Goal: Find specific fact: Find specific fact

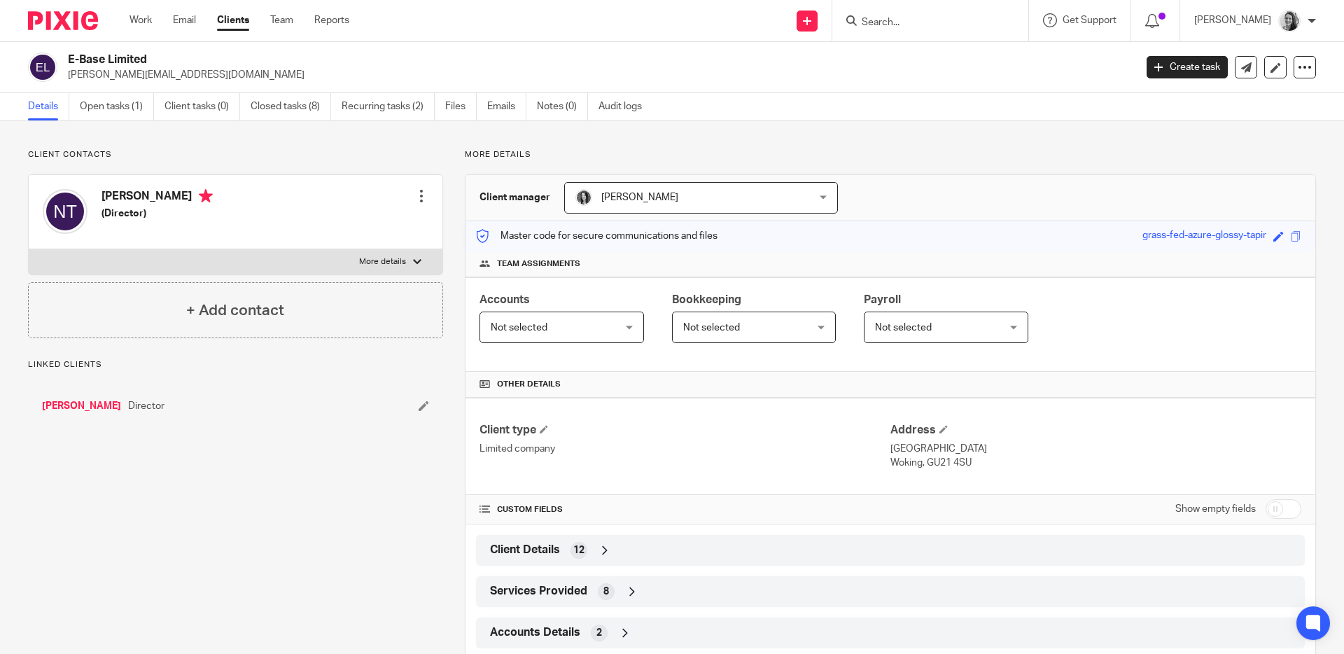
scroll to position [75, 0]
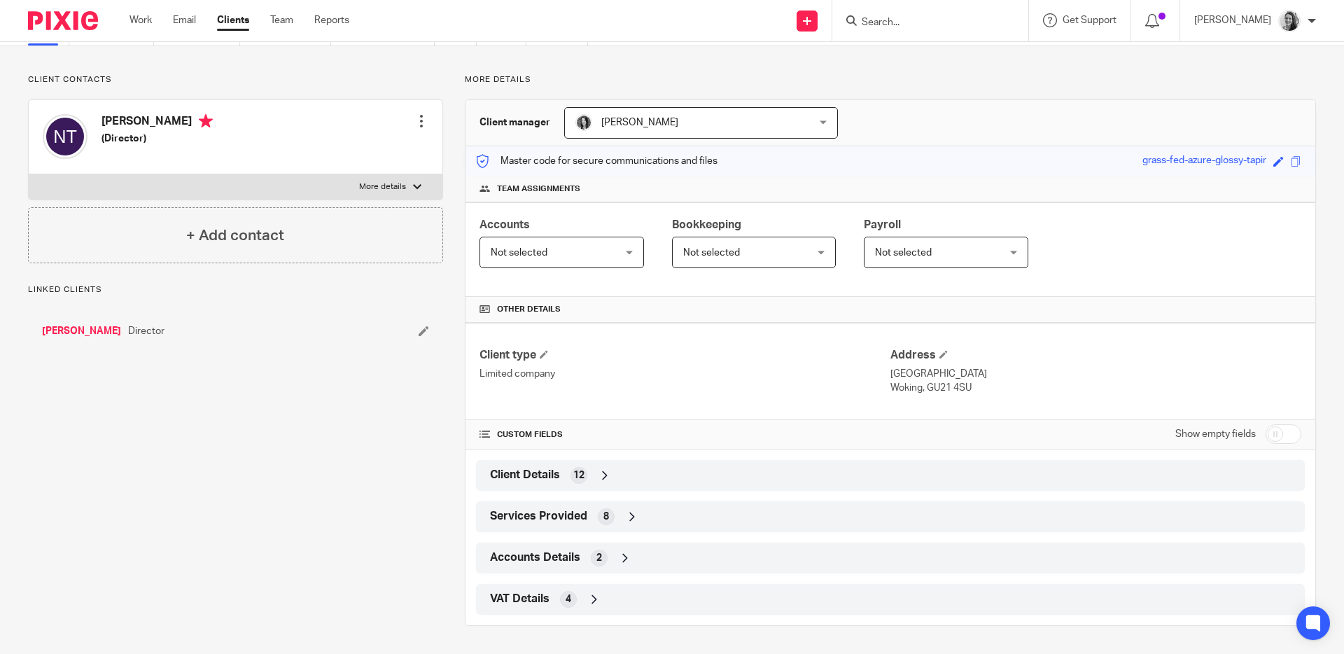
click at [633, 598] on div "VAT Details 4" at bounding box center [890, 599] width 808 height 24
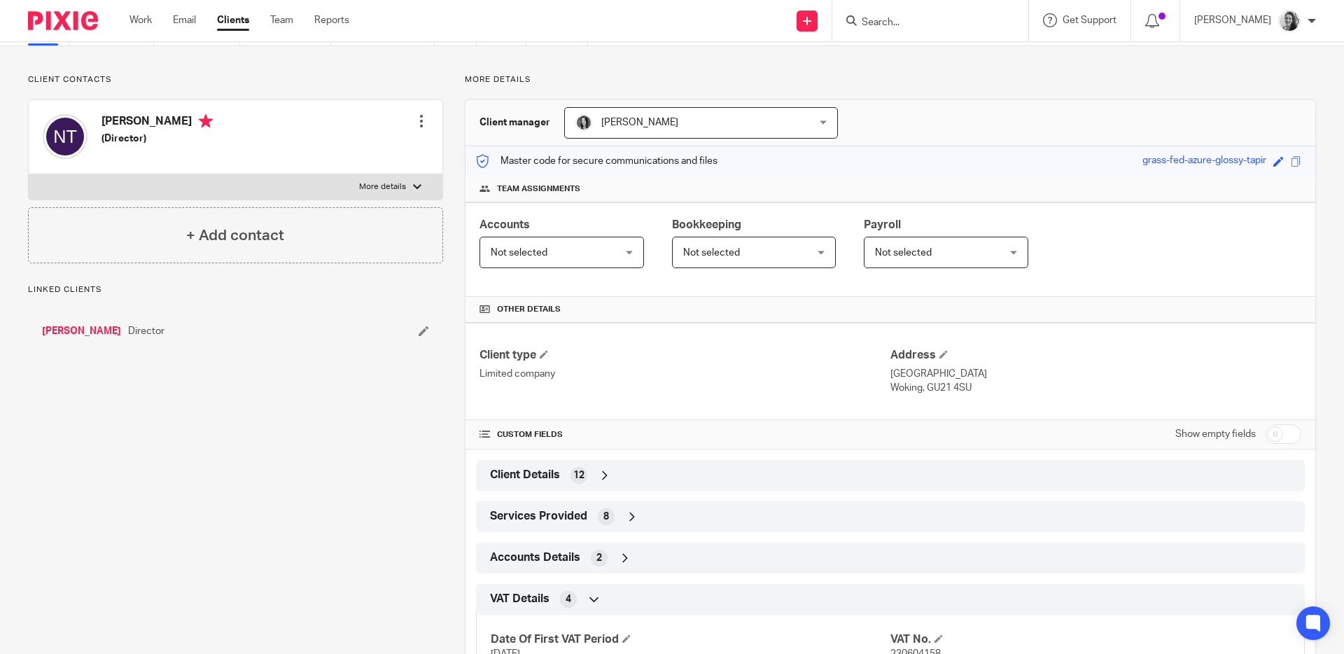
scroll to position [190, 0]
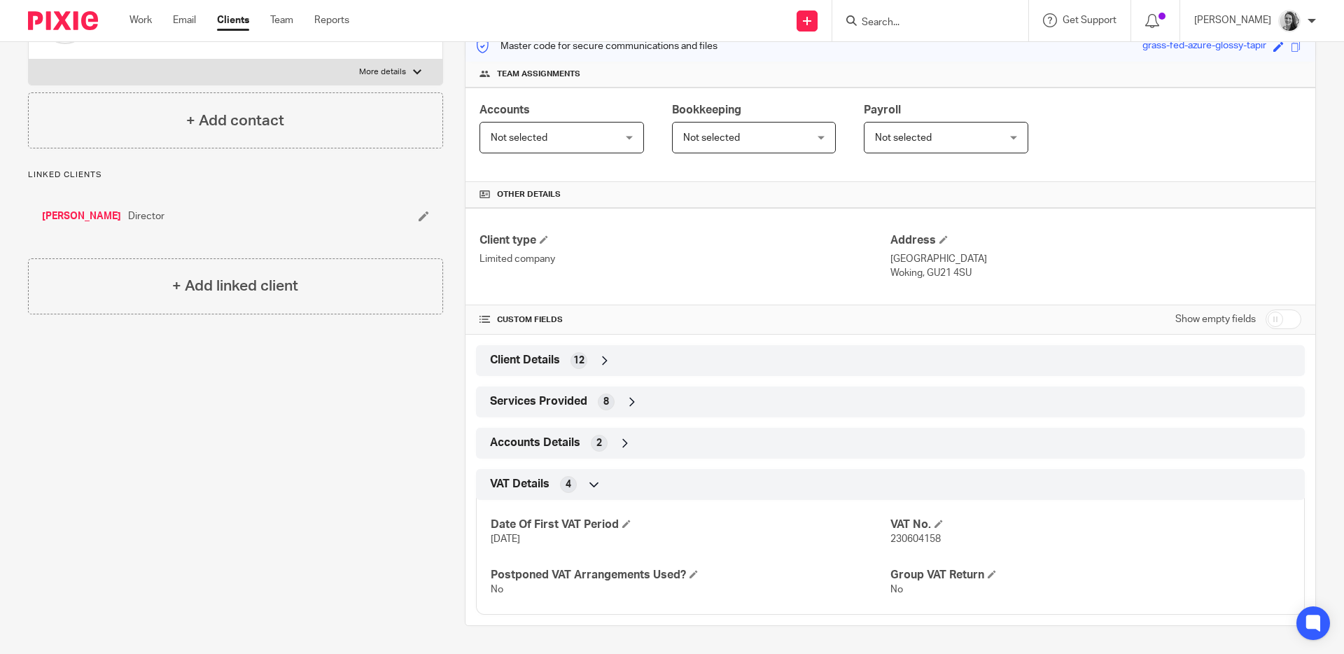
click at [897, 535] on span "230604158" at bounding box center [915, 539] width 50 height 10
copy span "230604158"
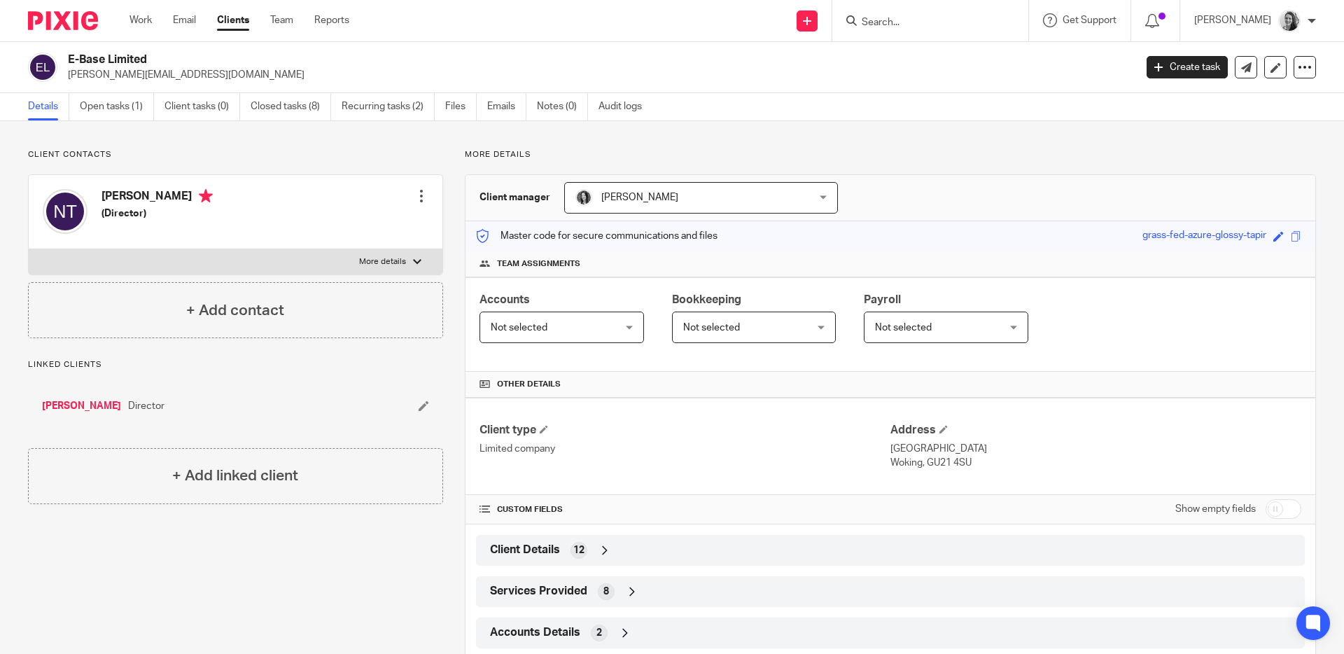
click at [930, 19] on input "Search" at bounding box center [923, 23] width 126 height 13
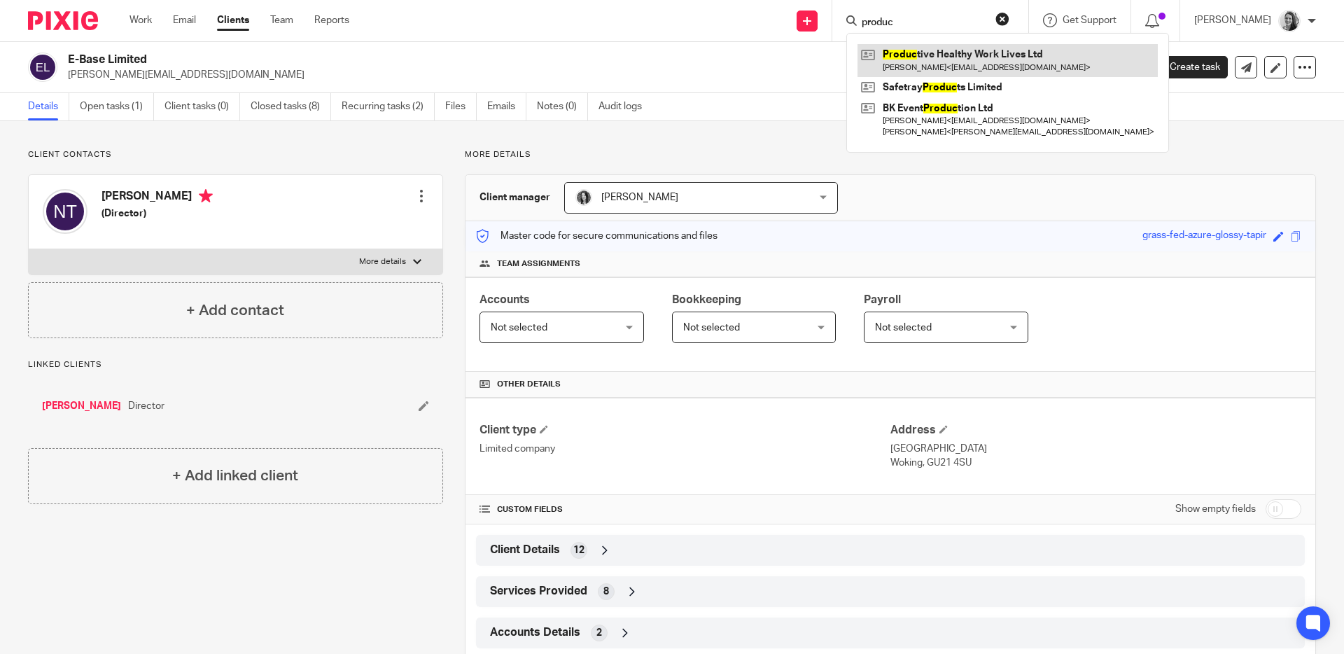
type input "produc"
click at [958, 66] on link at bounding box center [1007, 60] width 300 height 32
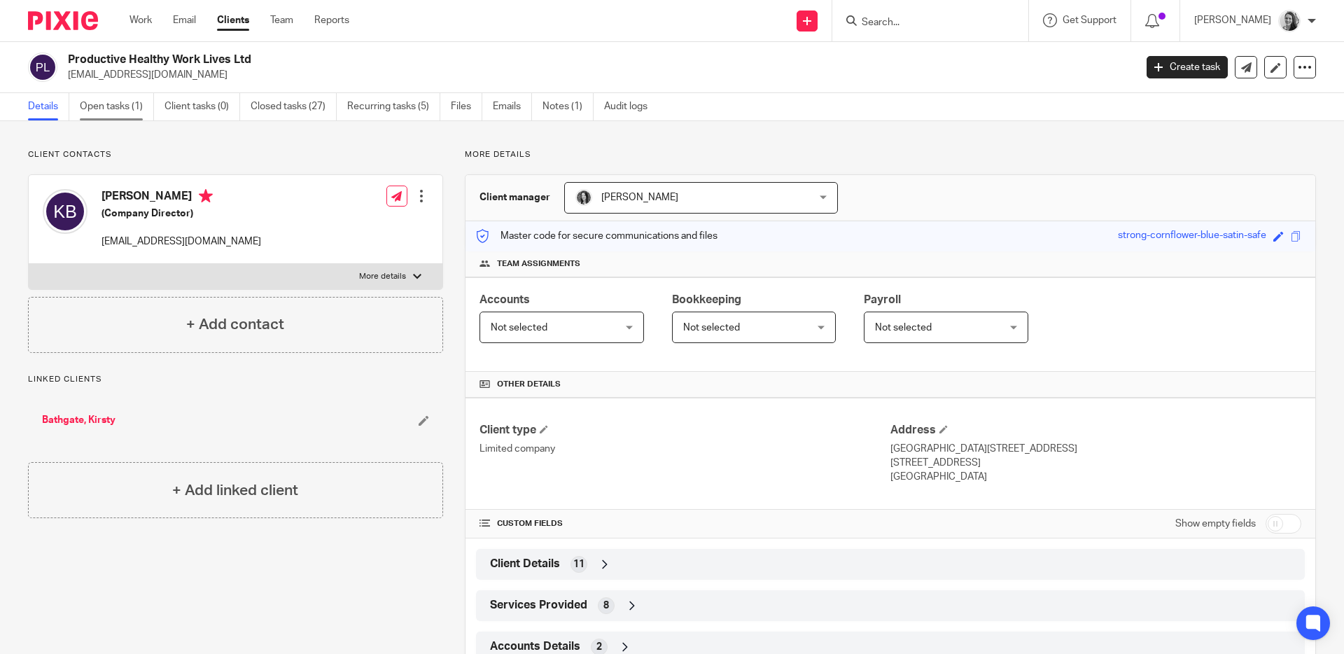
click at [94, 106] on link "Open tasks (1)" at bounding box center [117, 106] width 74 height 27
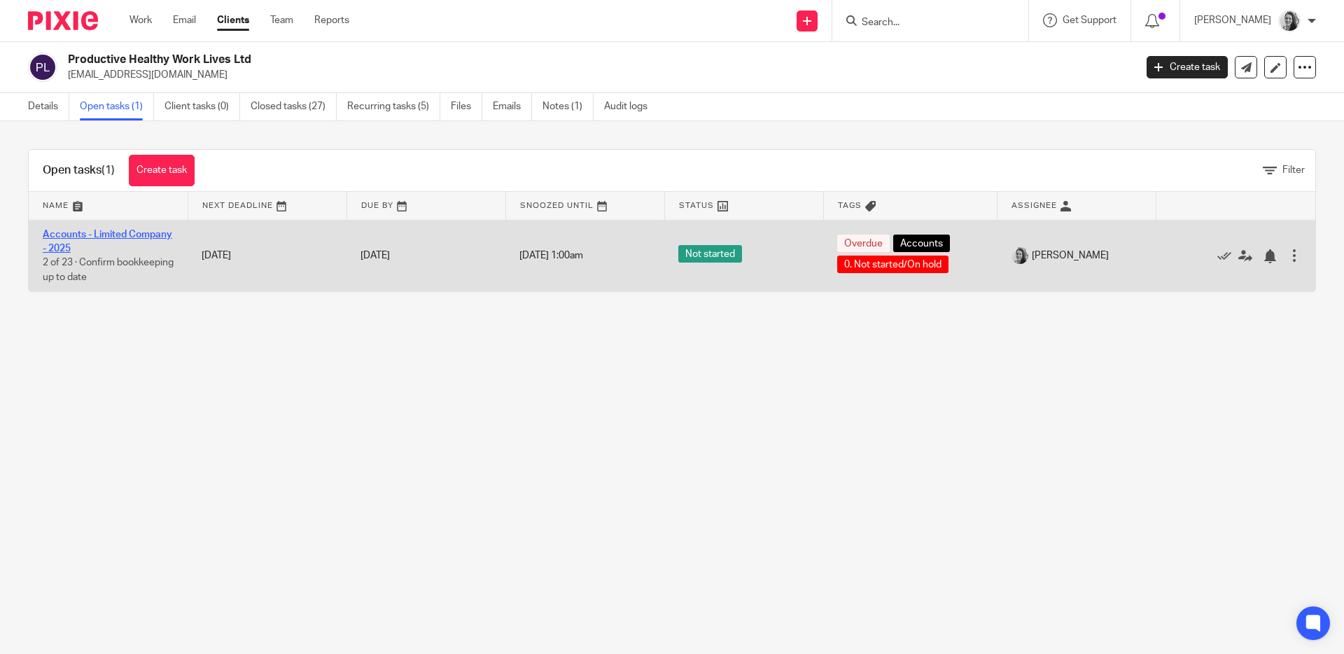
click at [101, 241] on link "Accounts - Limited Company - 2025" at bounding box center [107, 242] width 129 height 24
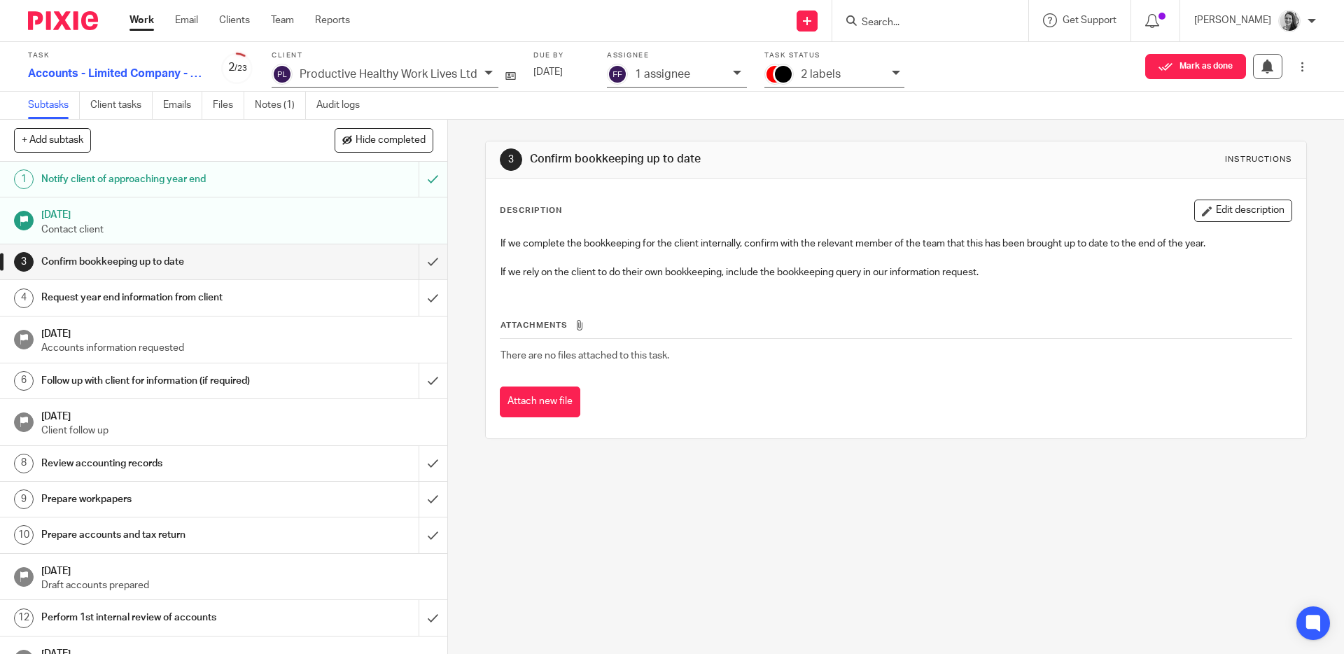
click at [934, 22] on input "Search" at bounding box center [923, 23] width 126 height 13
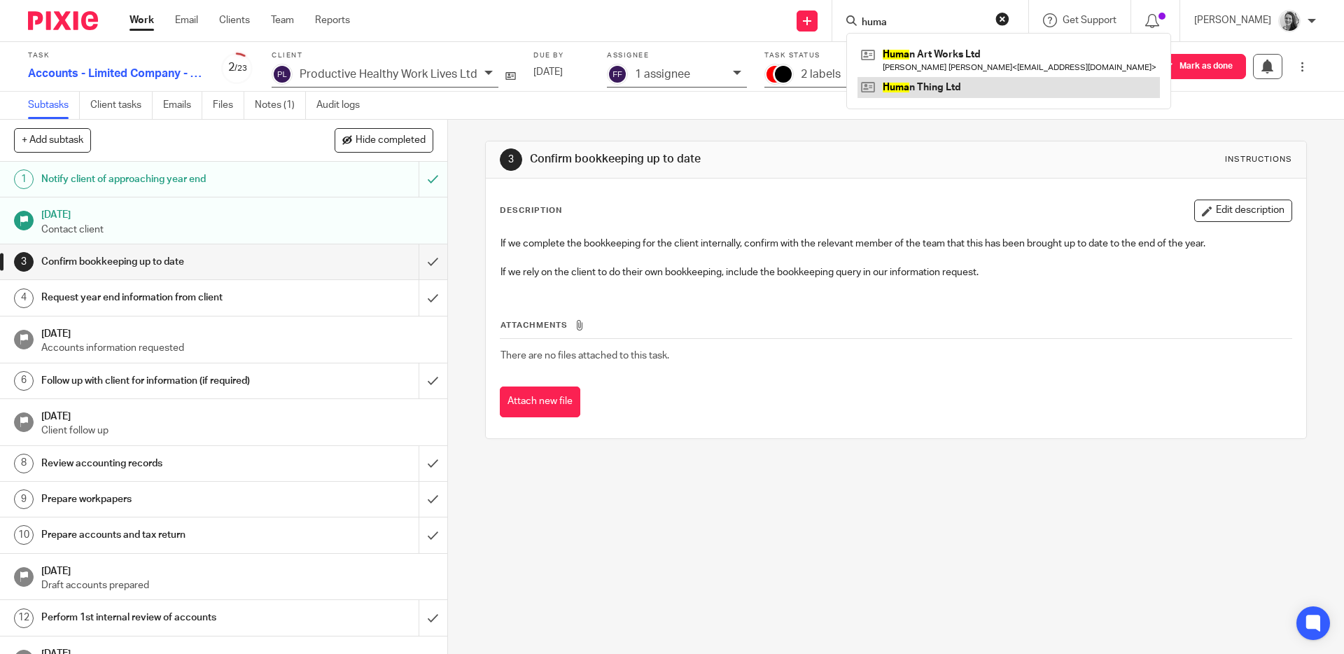
type input "huma"
click at [269, 102] on link "Notes (1)" at bounding box center [280, 105] width 51 height 27
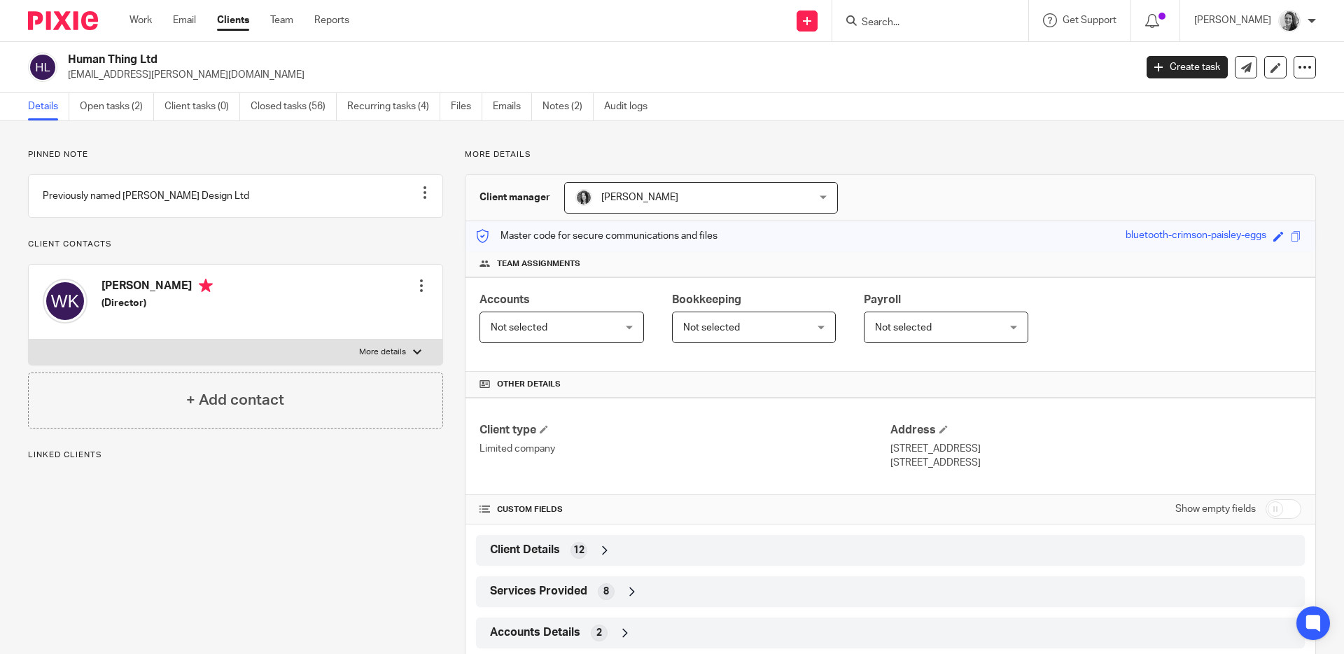
scroll to position [75, 0]
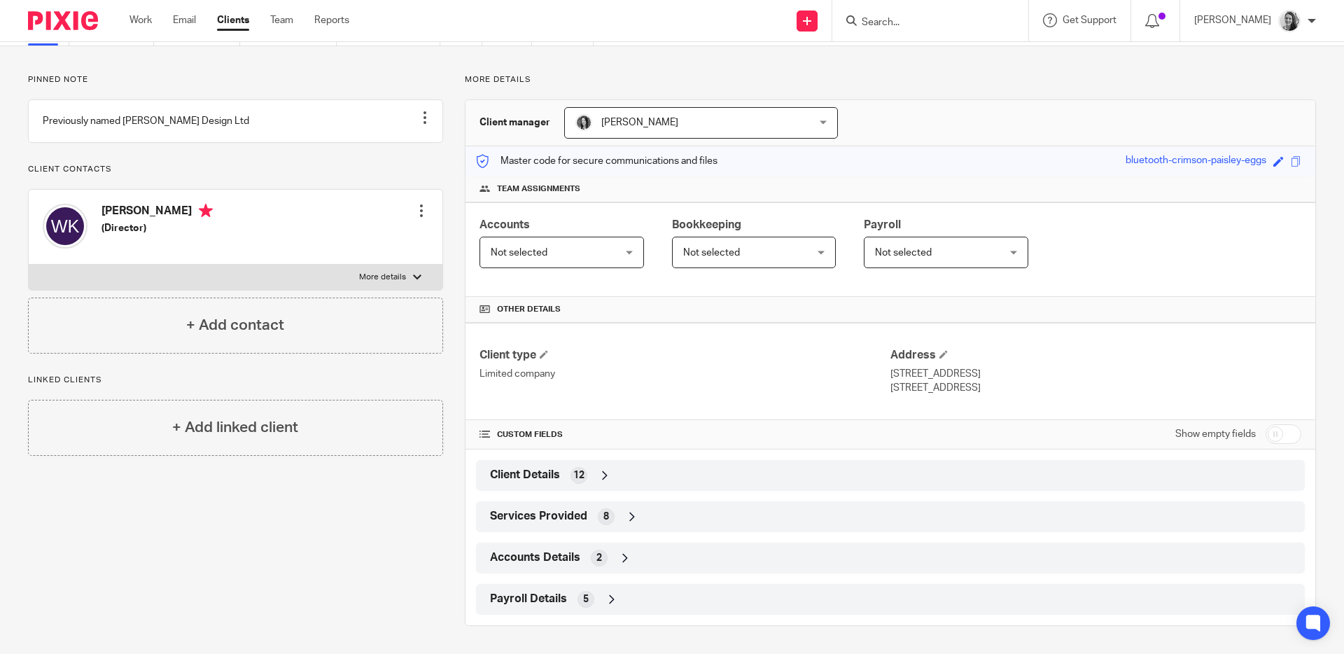
click at [632, 589] on div "Payroll Details 5" at bounding box center [890, 599] width 808 height 24
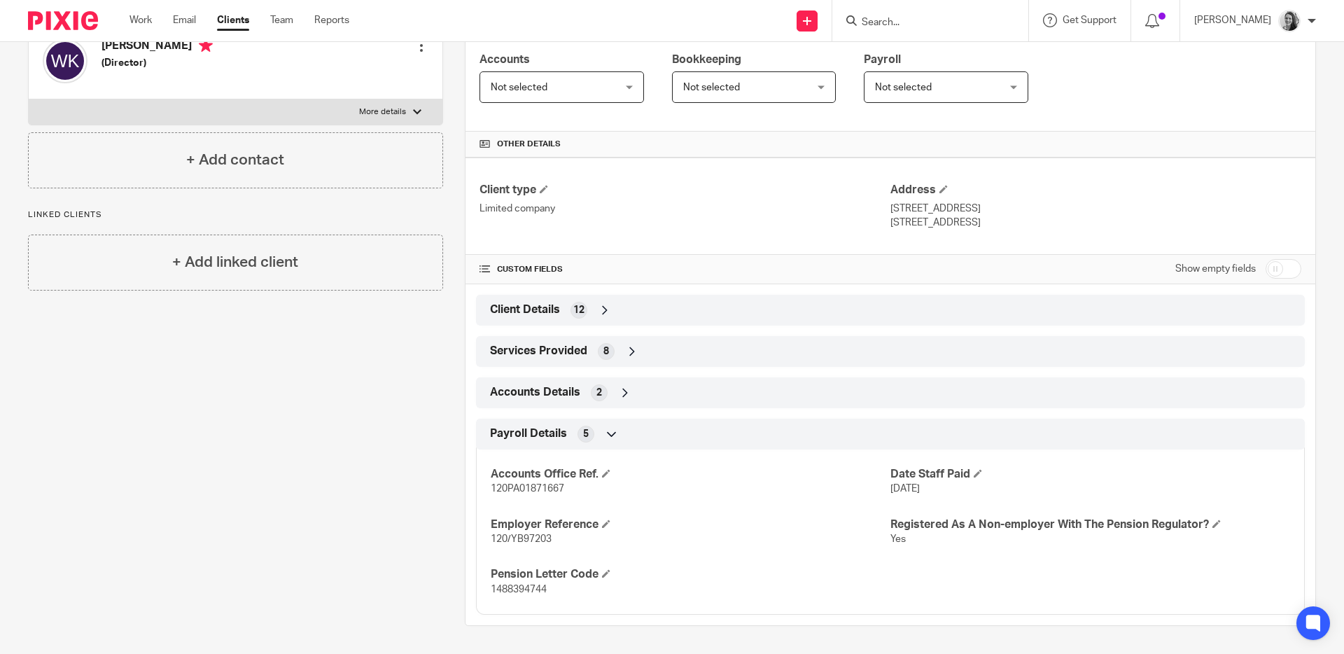
scroll to position [0, 0]
